Goal: Task Accomplishment & Management: Complete application form

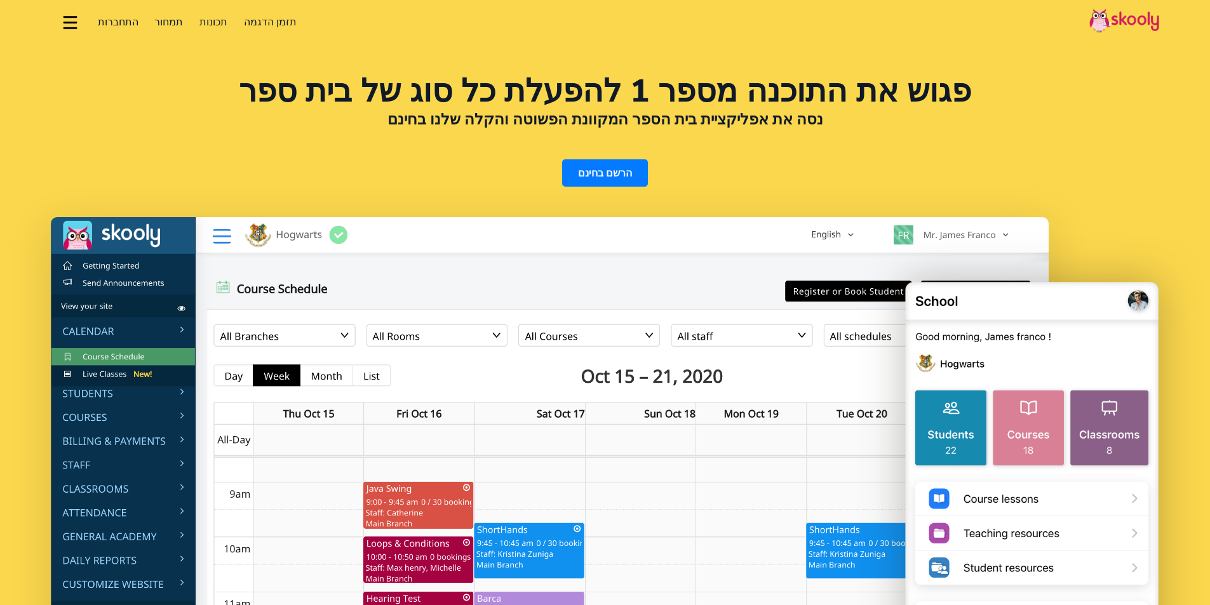
select select "iw"
click at [625, 176] on link "הרשם בחינם" at bounding box center [605, 172] width 86 height 27
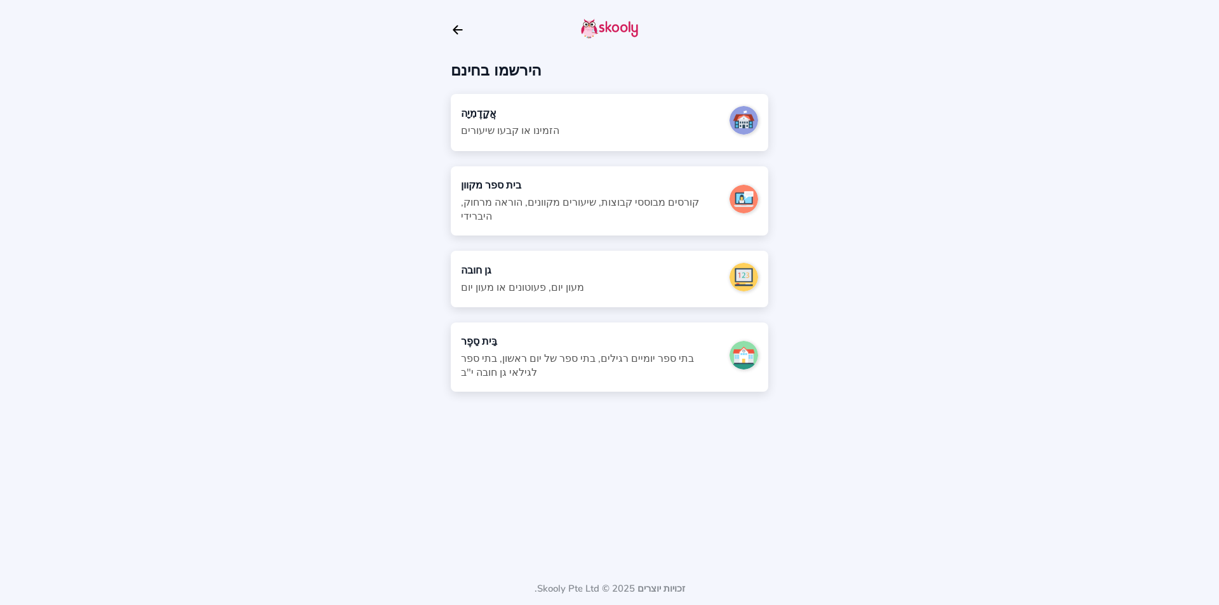
click at [679, 352] on font "בתי ספר יומיים רגילים, בתי ספר של יום ראשון, בתי ספר לגילאי גן חובה י"ב" at bounding box center [577, 366] width 233 height 28
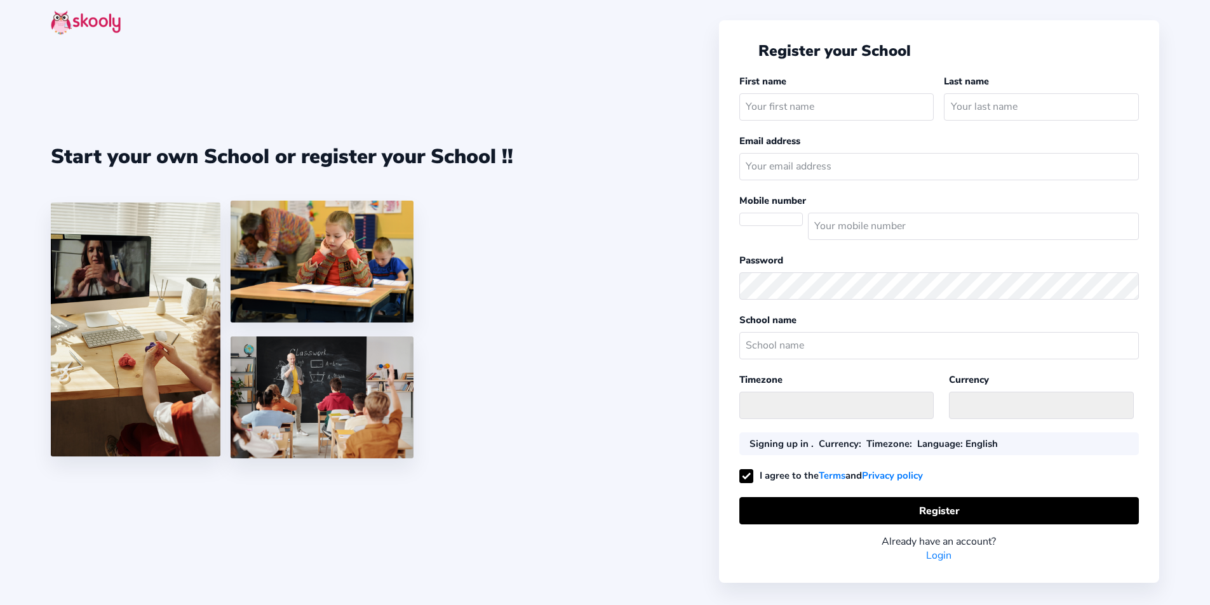
select select
select select "Asia/Jerusalem"
select select "ILS ₪"
select select "IL"
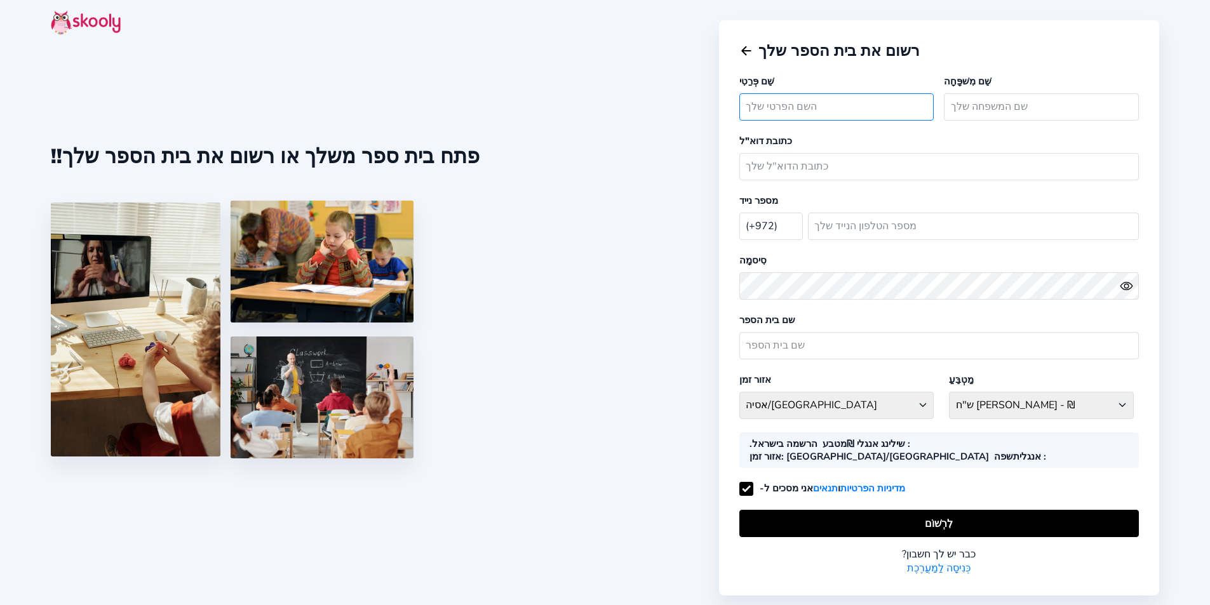
click at [871, 104] on input "text" at bounding box center [836, 106] width 195 height 27
click at [940, 537] on div "כבר יש לך חשבון? כְּנִיסָה לַמַעֲרֶכֶת" at bounding box center [938, 556] width 399 height 38
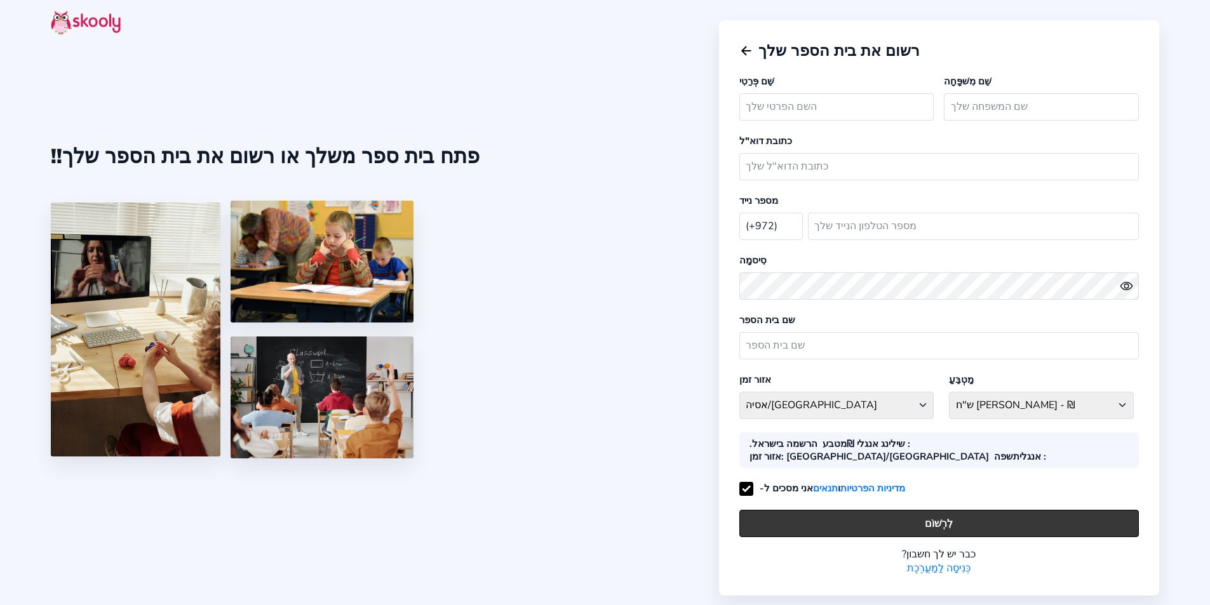
click at [944, 510] on button "לִרְשׁוֹם" at bounding box center [938, 523] width 399 height 27
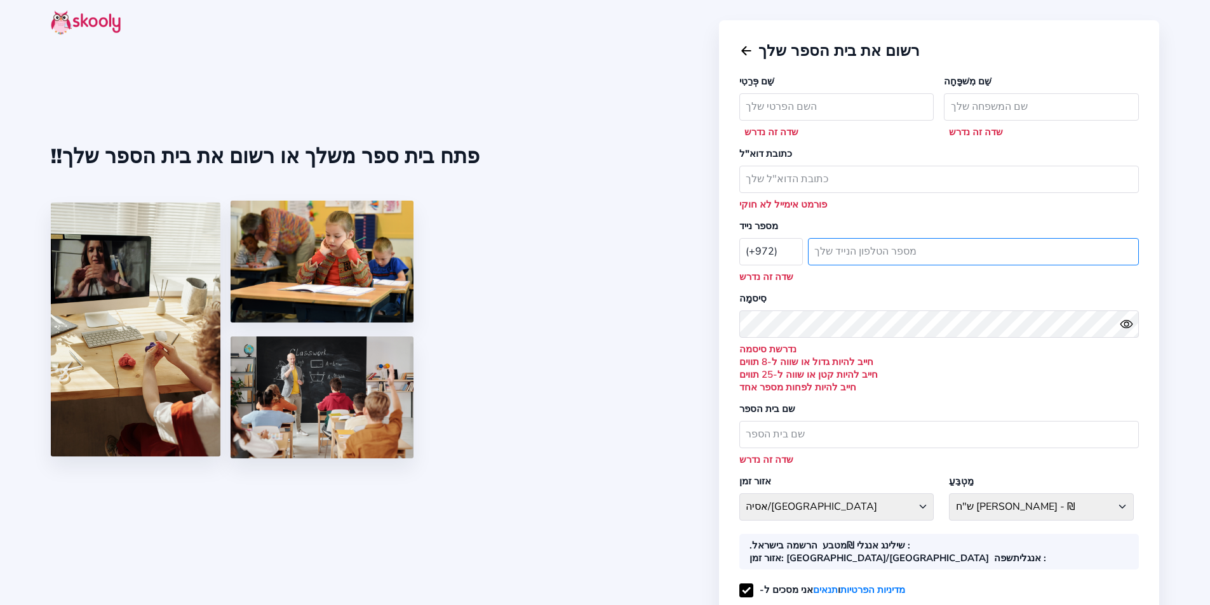
click at [870, 243] on input "number" at bounding box center [973, 251] width 331 height 27
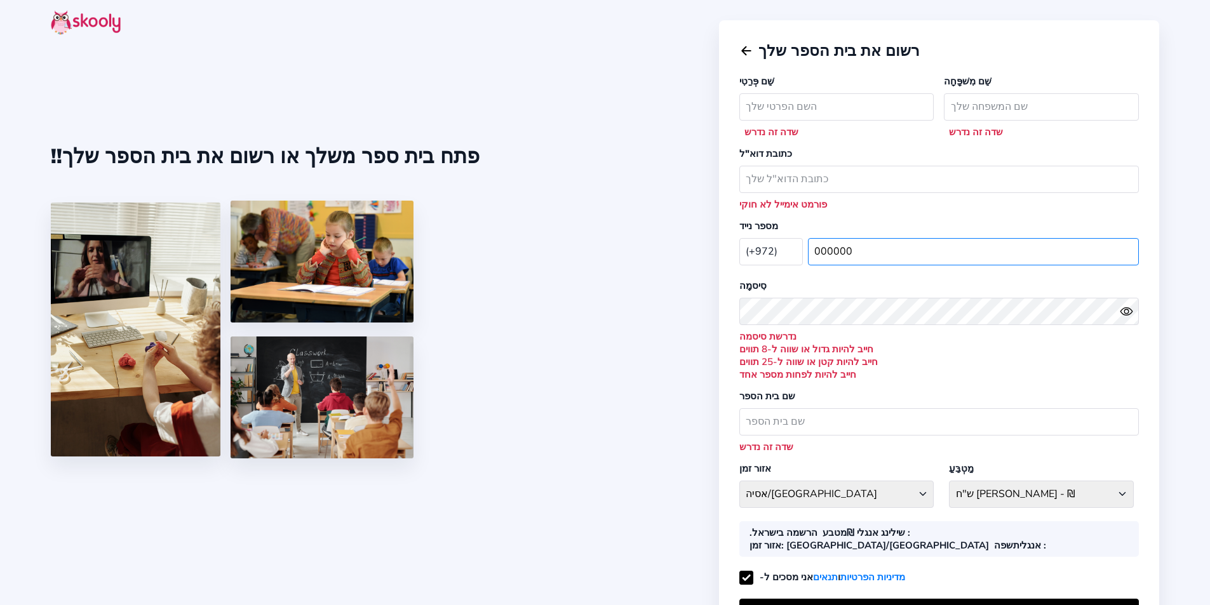
scroll to position [64, 0]
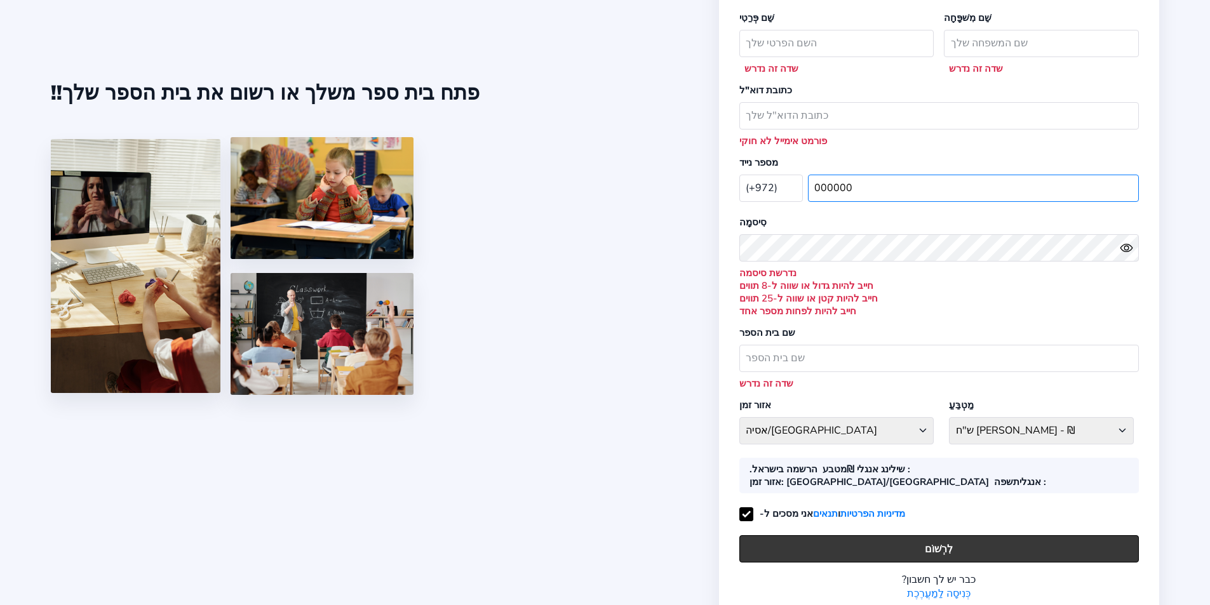
type input "000000"
click at [932, 542] on font "לִרְשׁוֹם" at bounding box center [939, 549] width 28 height 14
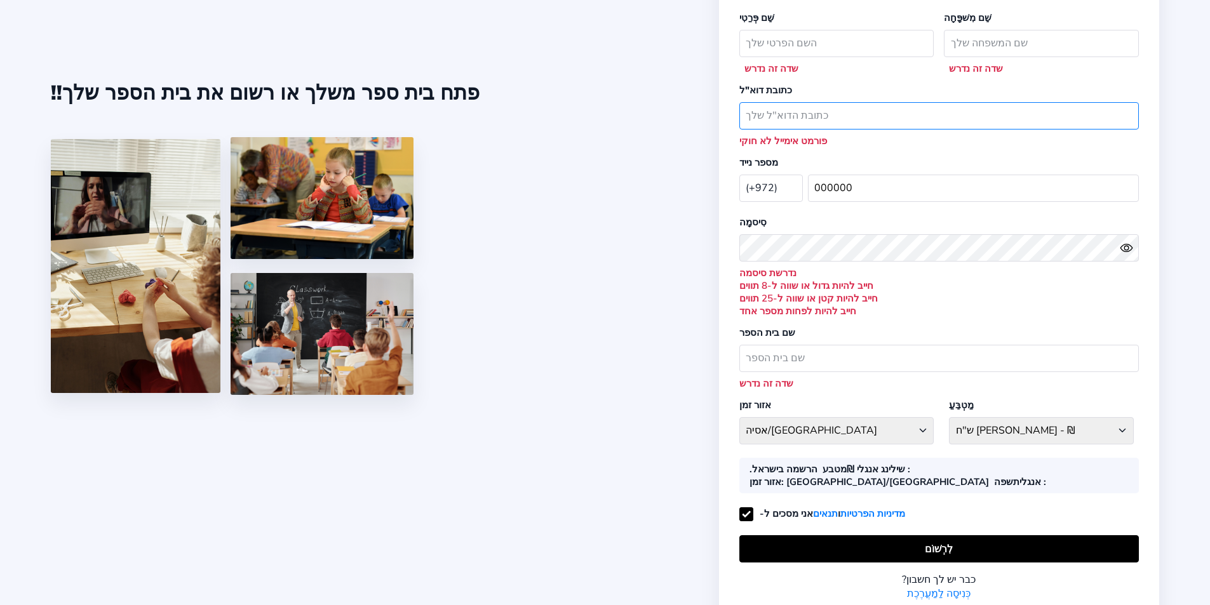
click at [846, 104] on input "email" at bounding box center [938, 115] width 399 height 27
type input "פ"
